Goal: Task Accomplishment & Management: Complete application form

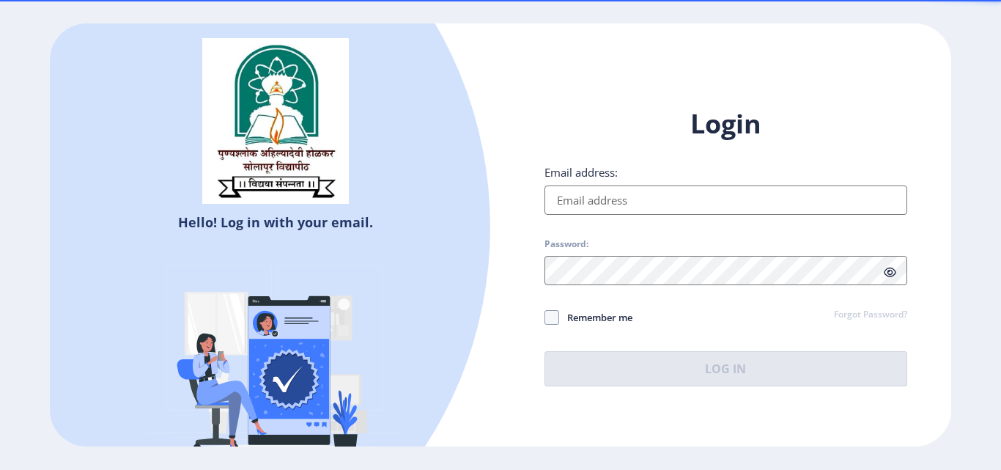
click at [661, 196] on input "Email address:" at bounding box center [726, 199] width 363 height 29
click at [589, 199] on input "Email address:" at bounding box center [726, 199] width 363 height 29
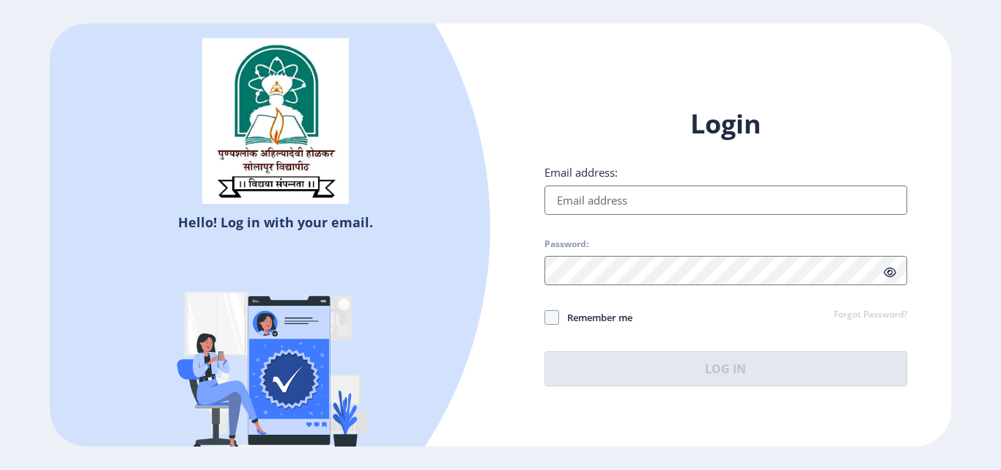
click at [611, 197] on input "Email address:" at bounding box center [726, 199] width 363 height 29
type input "[EMAIL_ADDRESS][DOMAIN_NAME]"
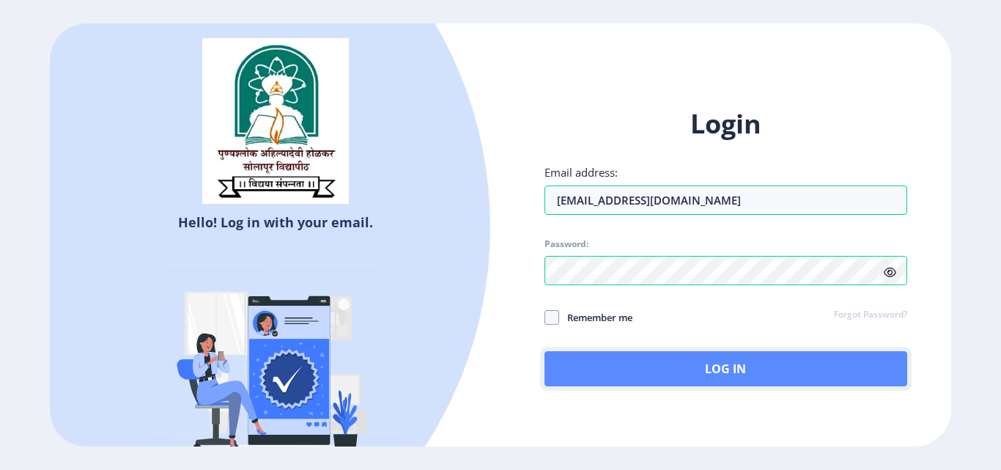
click at [654, 372] on button "Log In" at bounding box center [726, 368] width 363 height 35
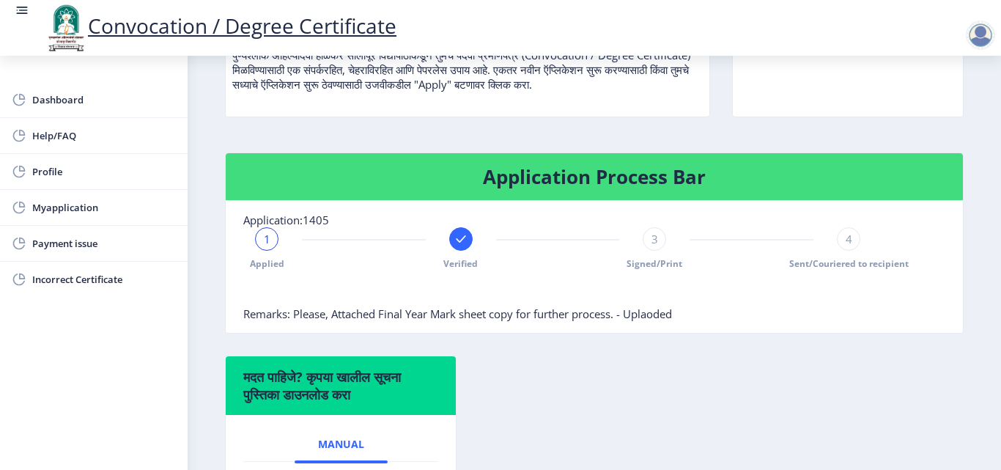
scroll to position [220, 0]
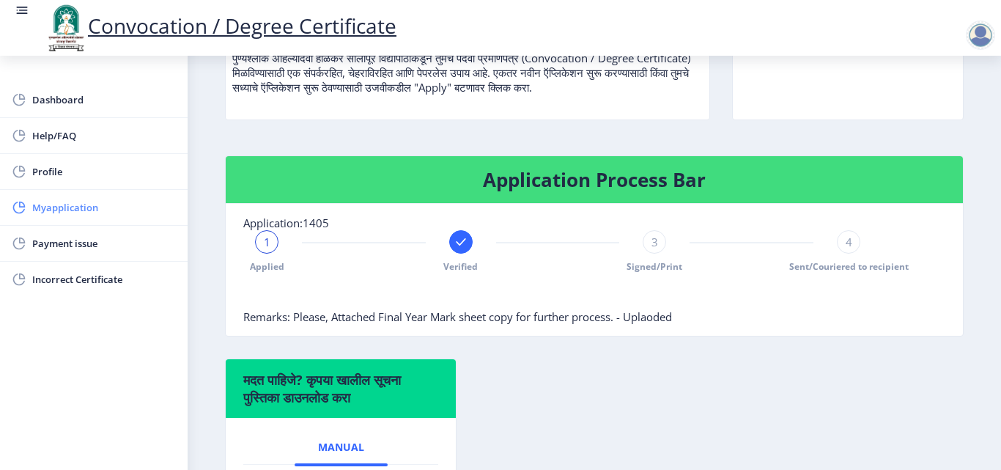
click at [73, 207] on span "Myapplication" at bounding box center [104, 208] width 144 height 18
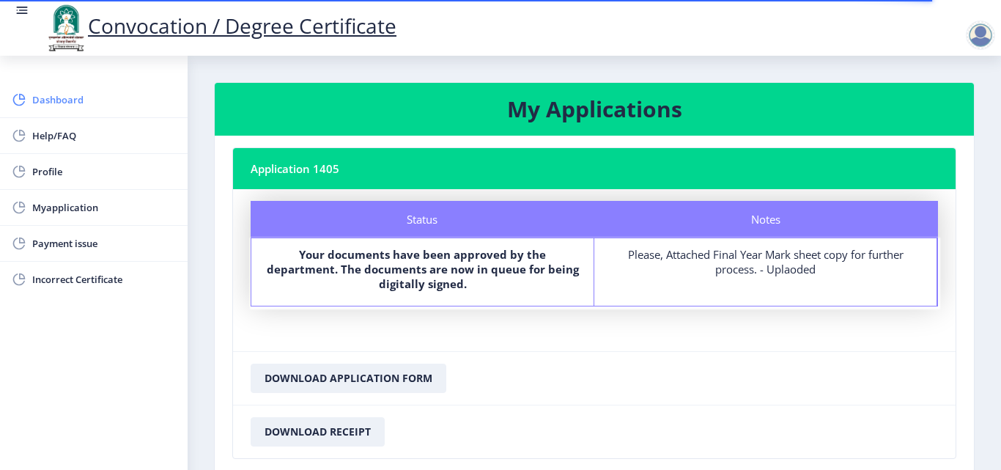
click at [71, 97] on span "Dashboard" at bounding box center [104, 100] width 144 height 18
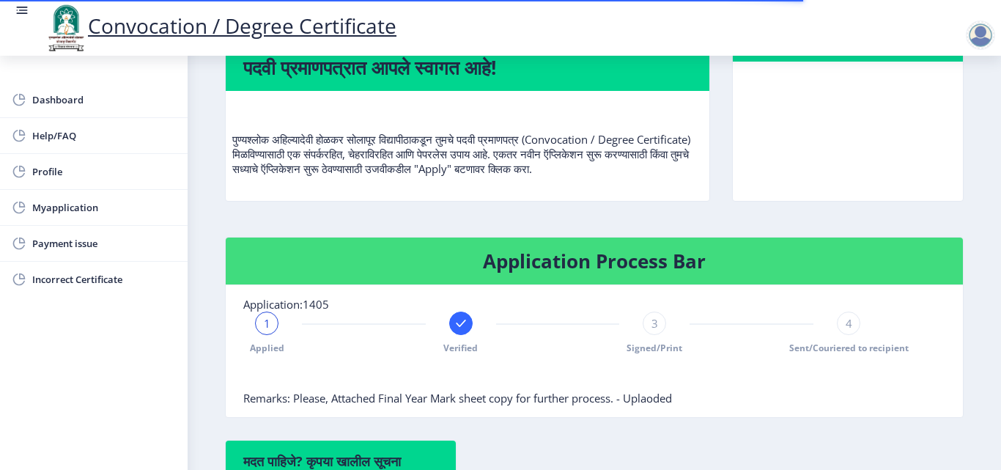
scroll to position [293, 0]
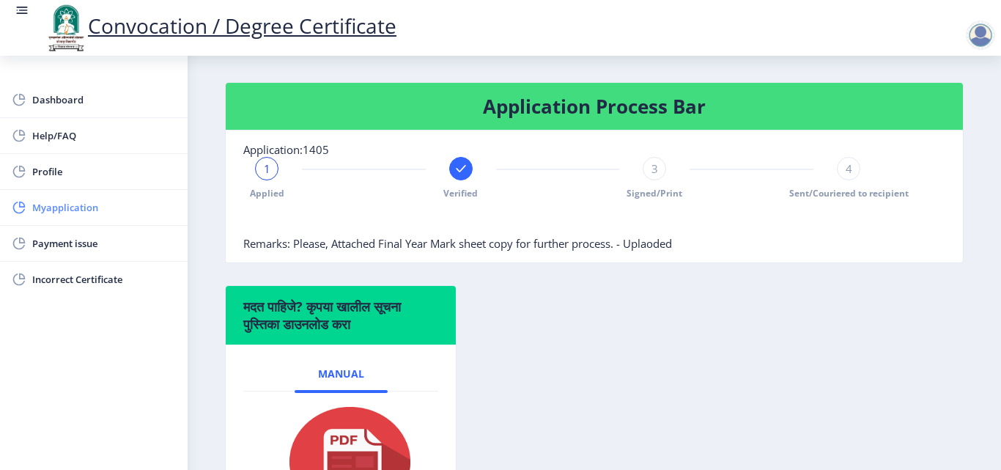
click at [81, 211] on span "Myapplication" at bounding box center [104, 208] width 144 height 18
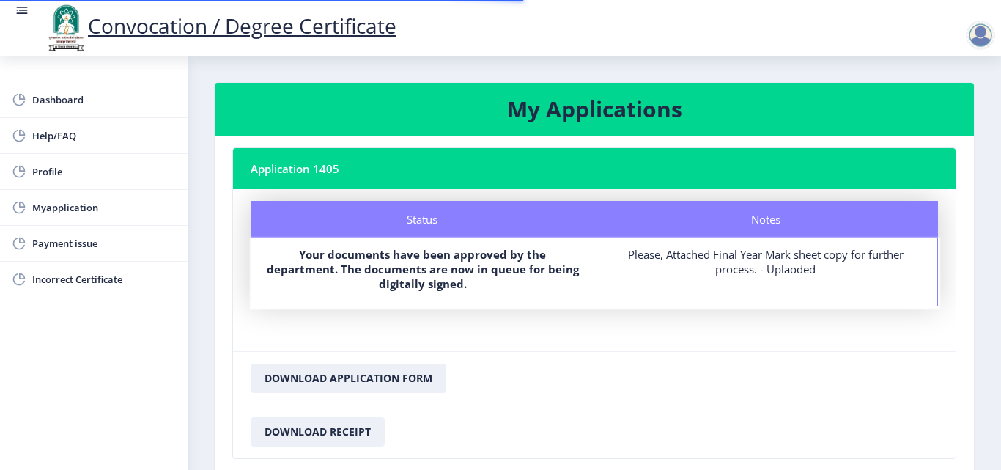
scroll to position [99, 0]
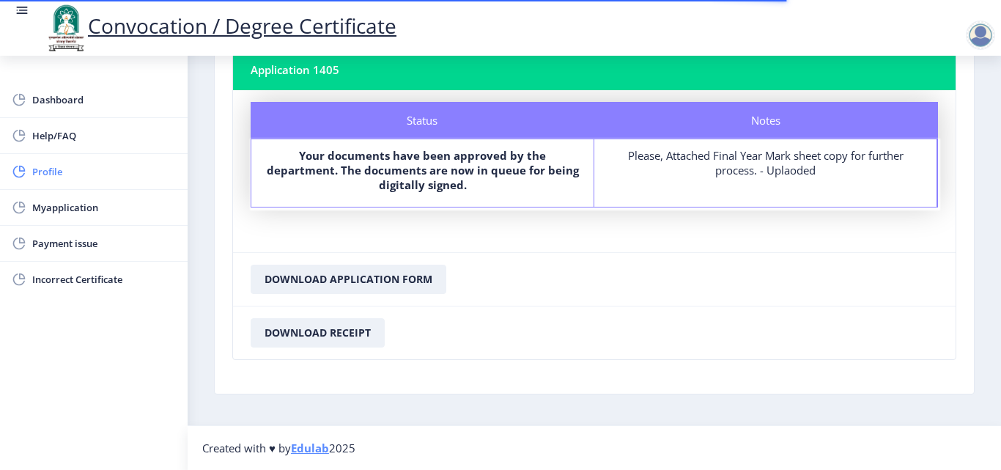
click at [67, 171] on span "Profile" at bounding box center [104, 172] width 144 height 18
select select
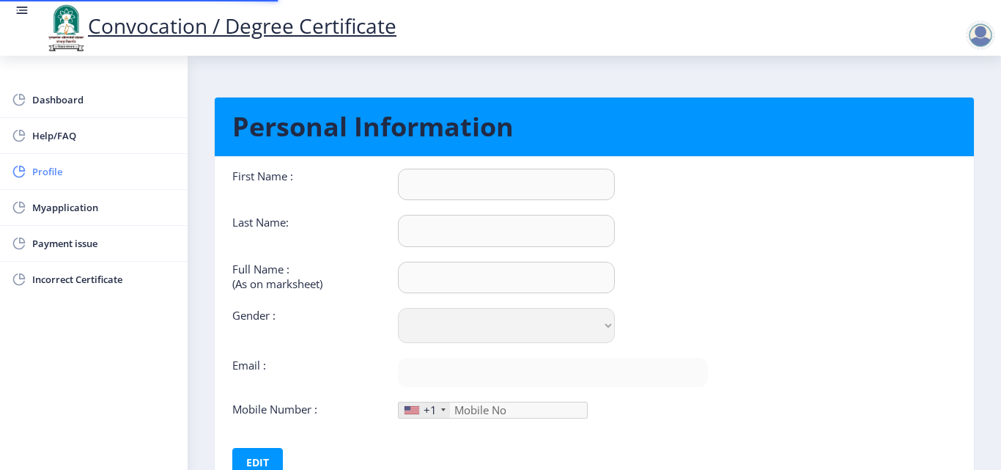
type input "[PERSON_NAME]"
type input "PHORAS"
type input "PHORAS [PERSON_NAME]"
select select "[DEMOGRAPHIC_DATA]"
type input "[EMAIL_ADDRESS][DOMAIN_NAME]"
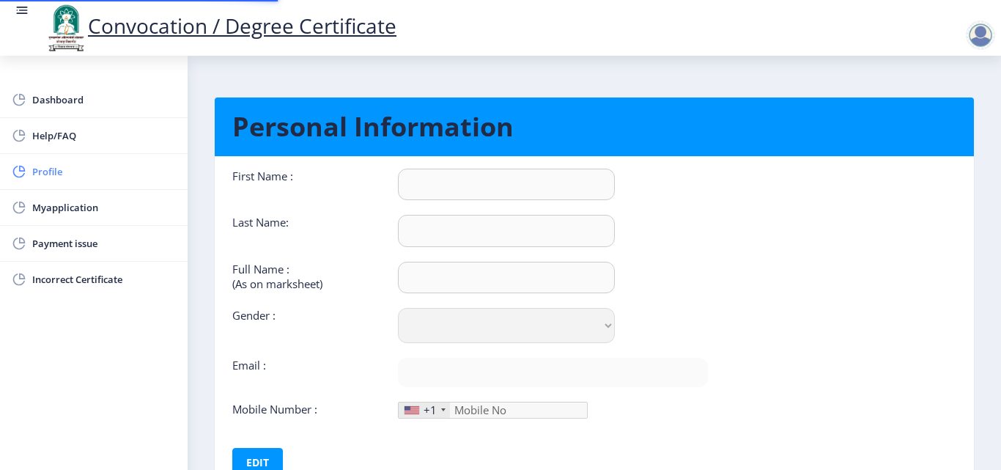
type input "[PHONE_NUMBER]"
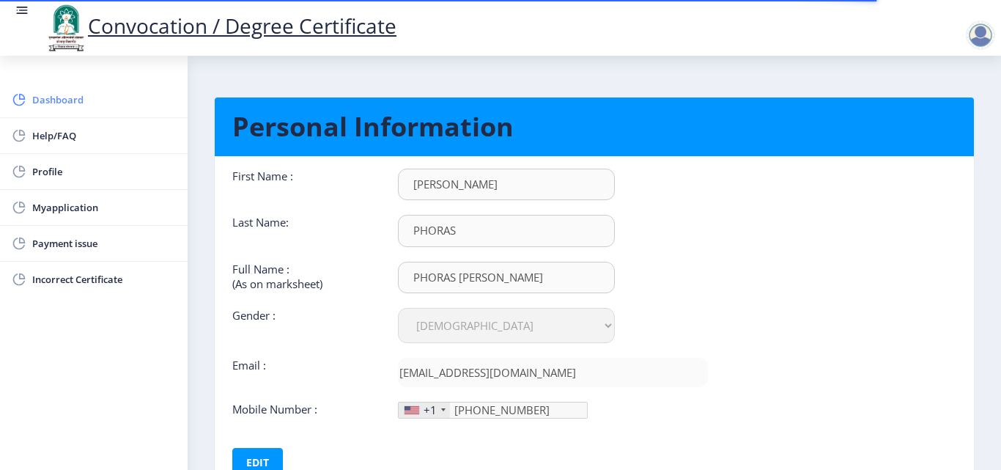
click at [37, 98] on span "Dashboard" at bounding box center [104, 100] width 144 height 18
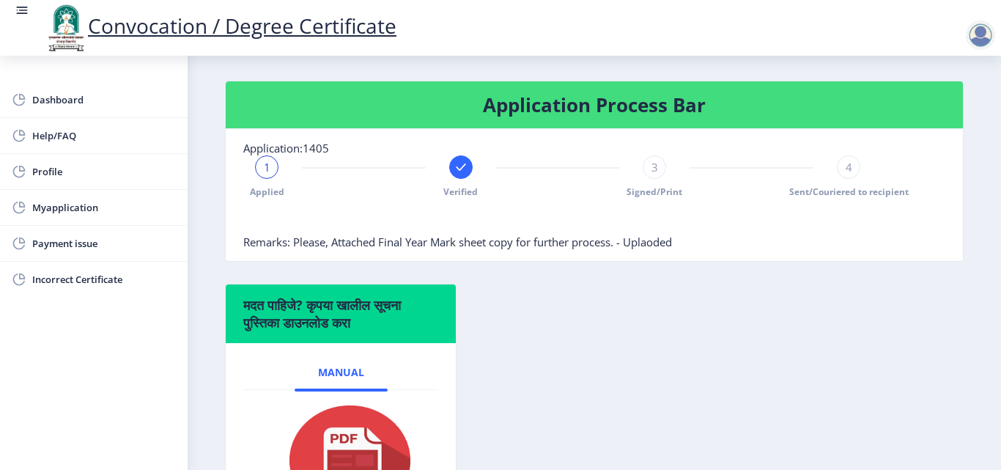
scroll to position [293, 0]
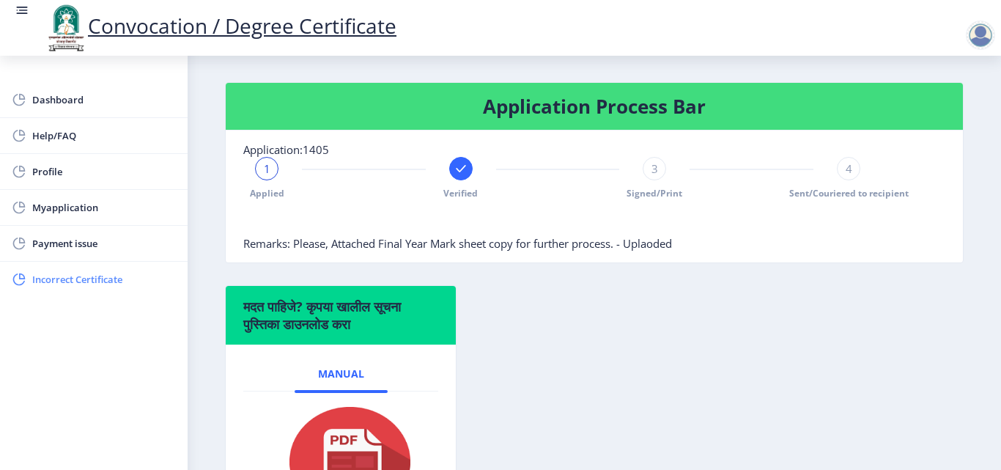
click at [59, 281] on span "Incorrect Certificate" at bounding box center [104, 279] width 144 height 18
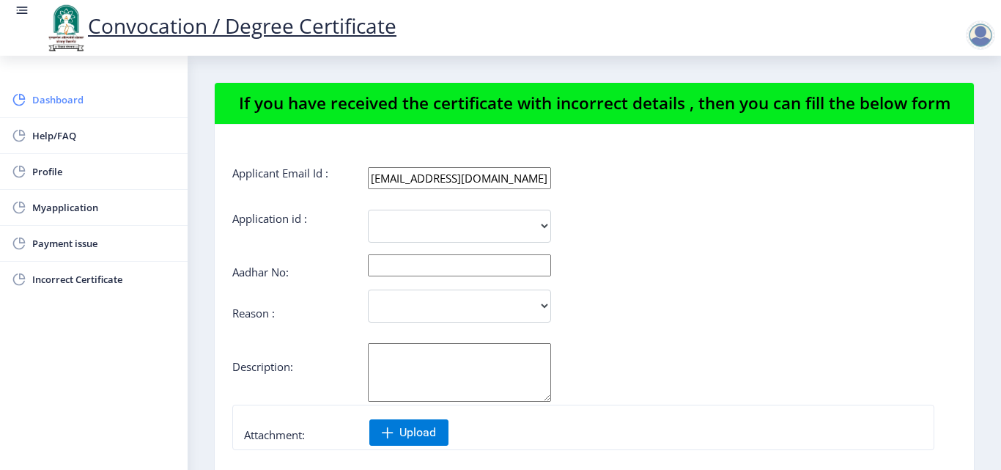
click at [59, 99] on span "Dashboard" at bounding box center [104, 100] width 144 height 18
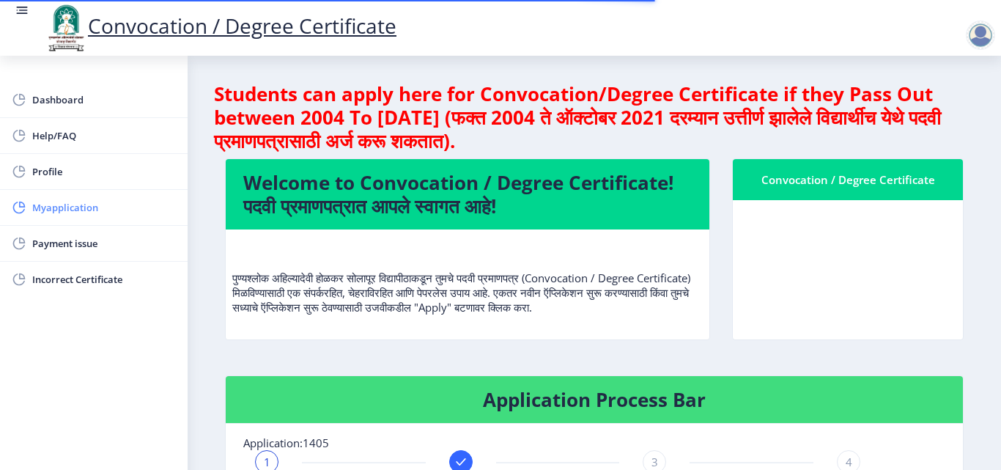
click at [55, 208] on span "Myapplication" at bounding box center [104, 208] width 144 height 18
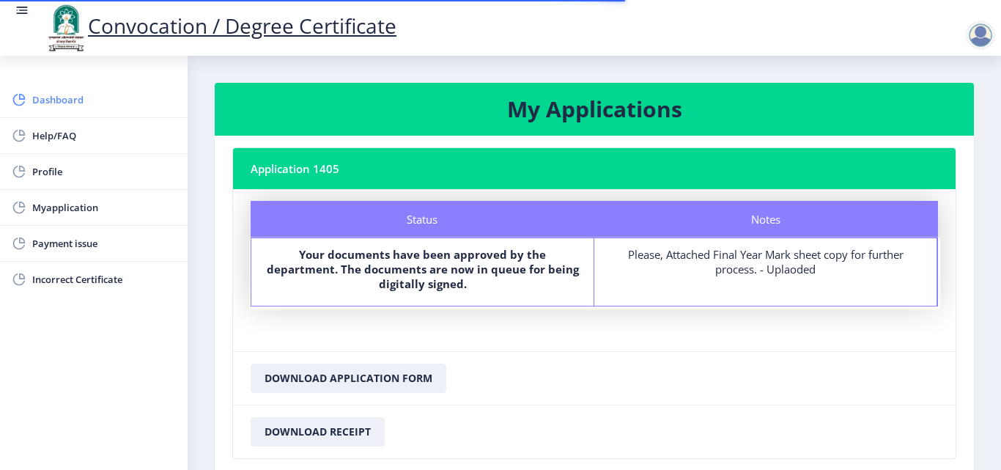
click at [55, 100] on span "Dashboard" at bounding box center [104, 100] width 144 height 18
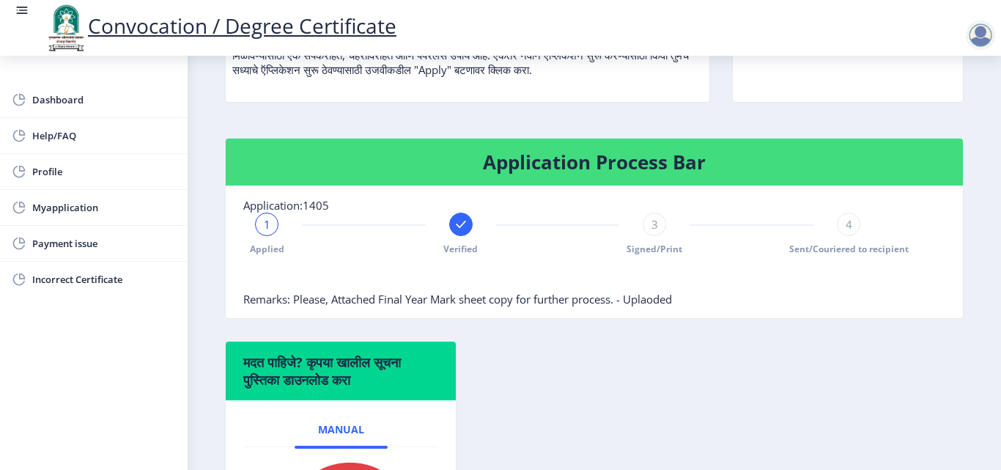
scroll to position [224, 0]
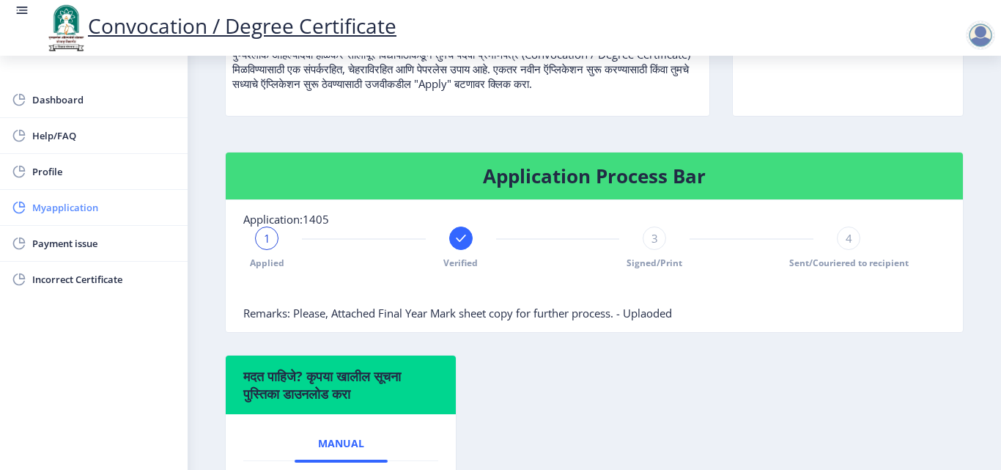
click at [73, 207] on span "Myapplication" at bounding box center [104, 208] width 144 height 18
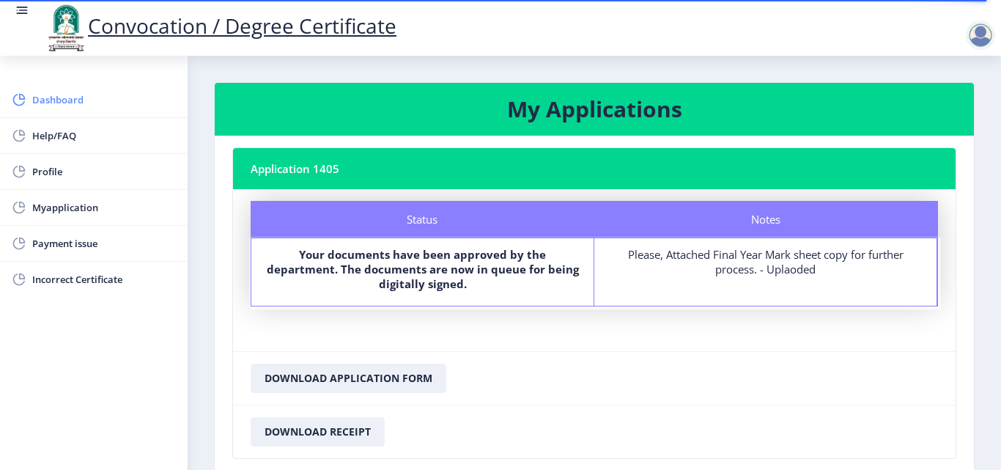
click at [67, 106] on span "Dashboard" at bounding box center [104, 100] width 144 height 18
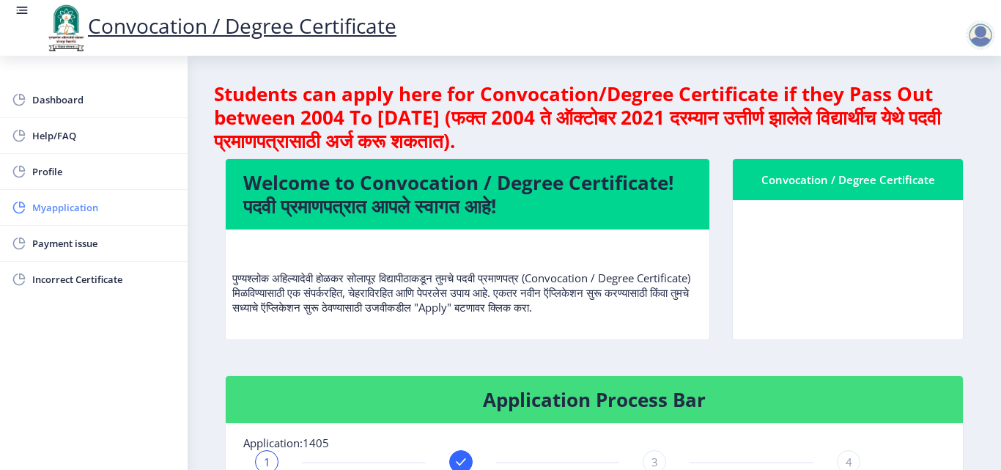
click at [61, 202] on span "Myapplication" at bounding box center [104, 208] width 144 height 18
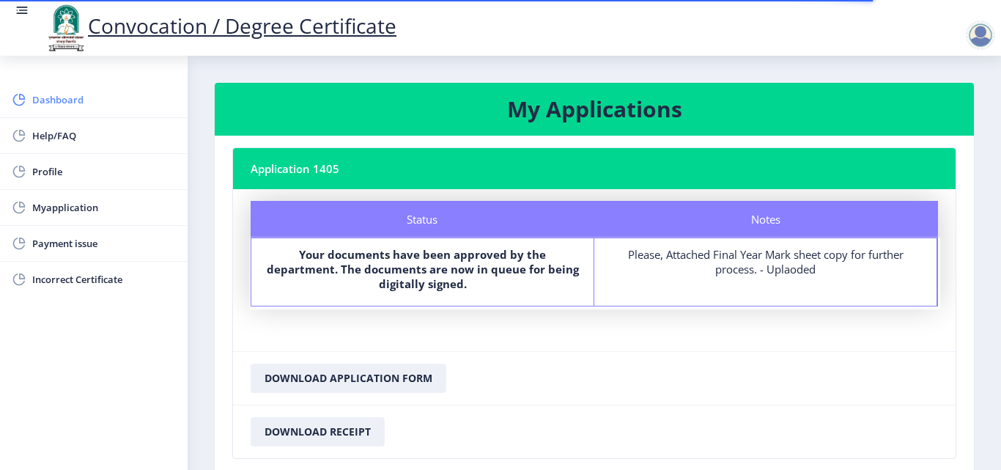
click at [69, 108] on link "Dashboard" at bounding box center [94, 99] width 188 height 35
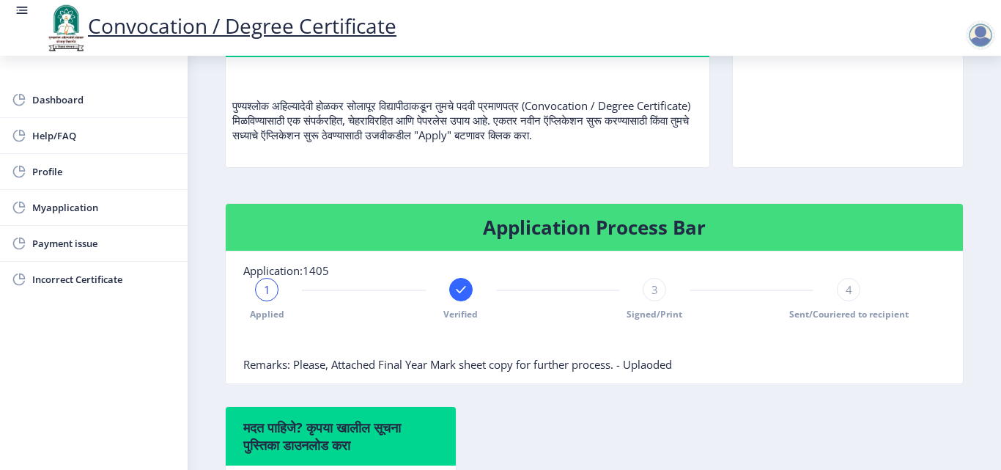
scroll to position [147, 0]
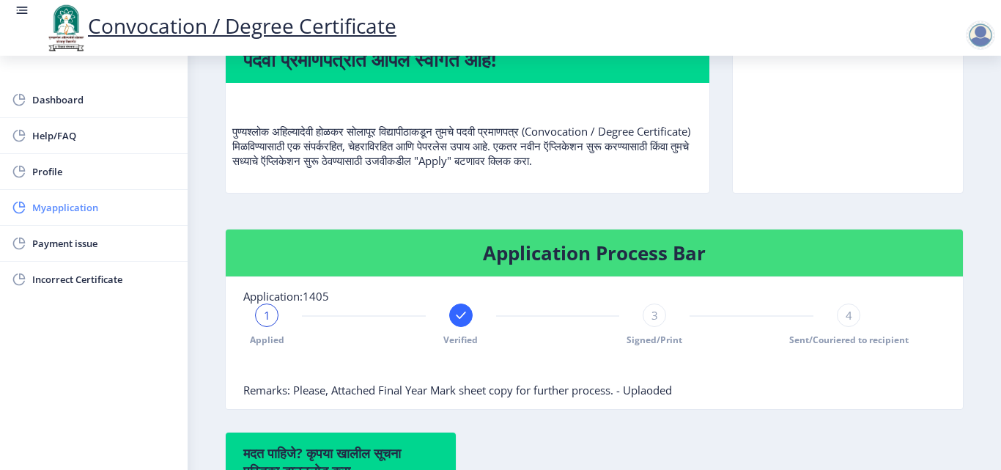
click at [79, 199] on span "Myapplication" at bounding box center [104, 208] width 144 height 18
